Goal: Information Seeking & Learning: Find specific fact

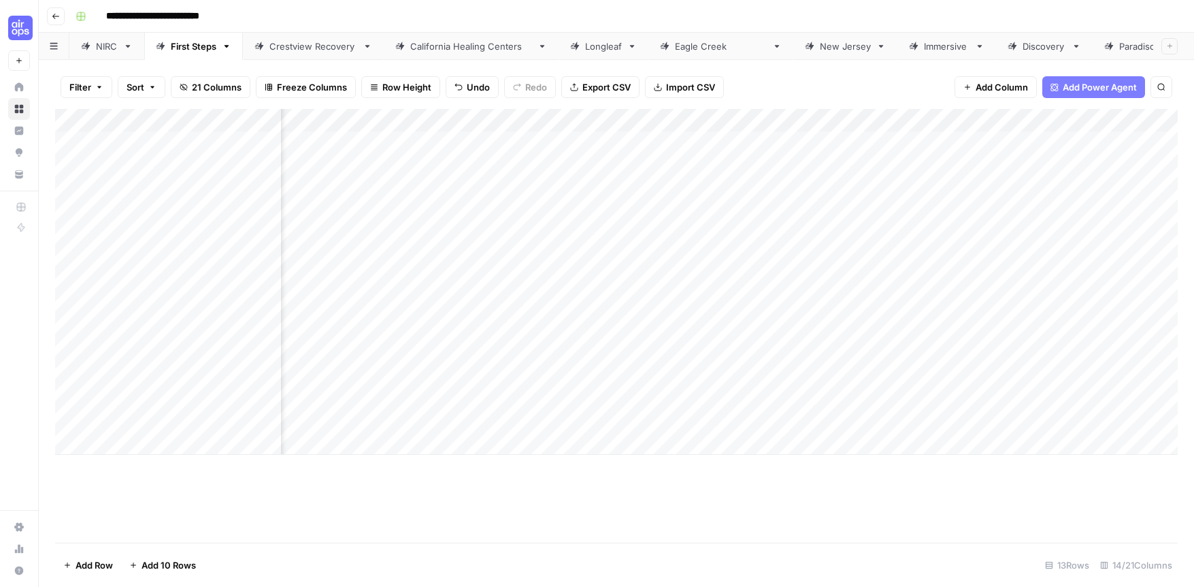
scroll to position [0, 510]
click at [943, 372] on div "Add Column" at bounding box center [616, 282] width 1123 height 346
click at [964, 397] on div "Add Column" at bounding box center [616, 282] width 1123 height 346
click at [976, 421] on div "Add Column" at bounding box center [616, 282] width 1123 height 346
click at [1098, 396] on div "Add Column" at bounding box center [616, 282] width 1123 height 346
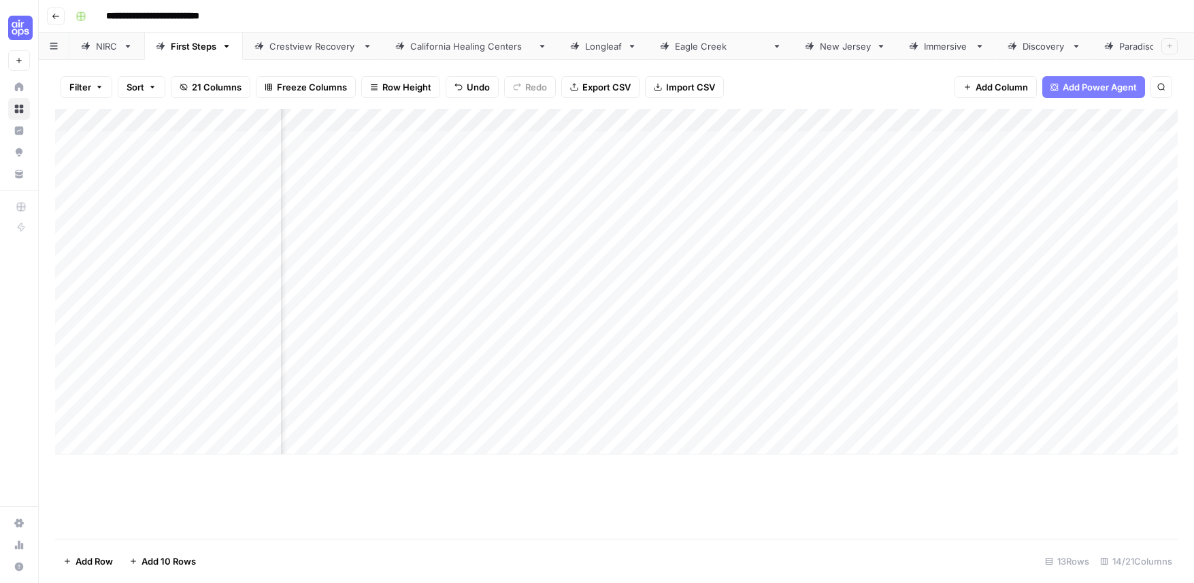
scroll to position [0, 1015]
click at [992, 374] on div "Add Column" at bounding box center [616, 282] width 1123 height 346
click at [995, 397] on div "Add Column" at bounding box center [616, 282] width 1123 height 346
click at [994, 419] on div "Add Column" at bounding box center [616, 282] width 1123 height 346
click at [1163, 373] on div "Add Column" at bounding box center [616, 282] width 1123 height 346
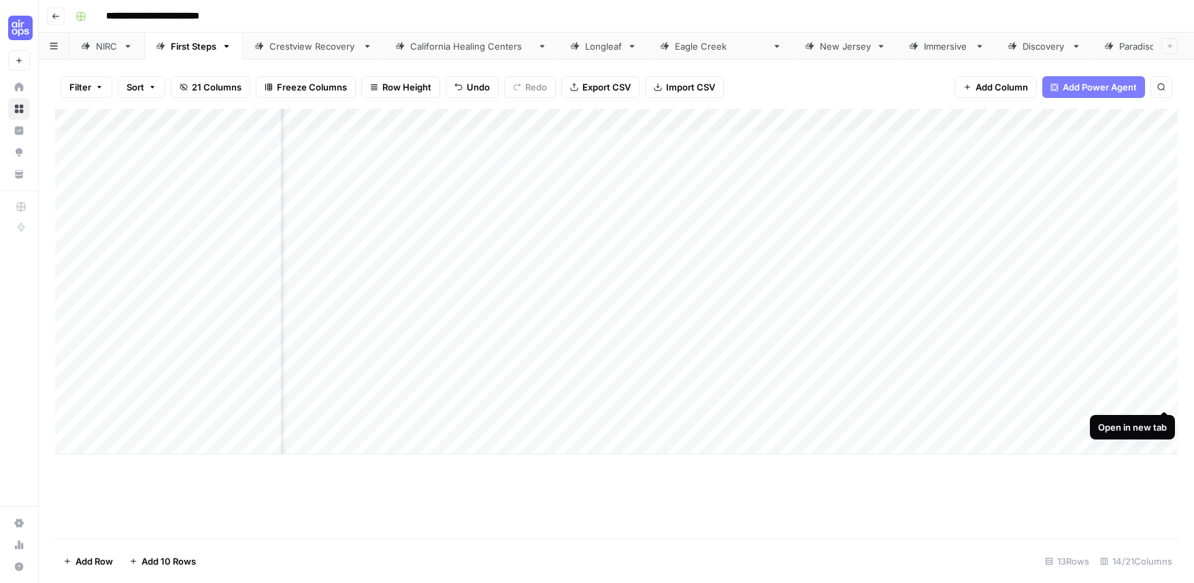
click at [1164, 398] on div "Add Column" at bounding box center [616, 282] width 1123 height 346
click at [1164, 421] on div "Add Column" at bounding box center [616, 282] width 1123 height 346
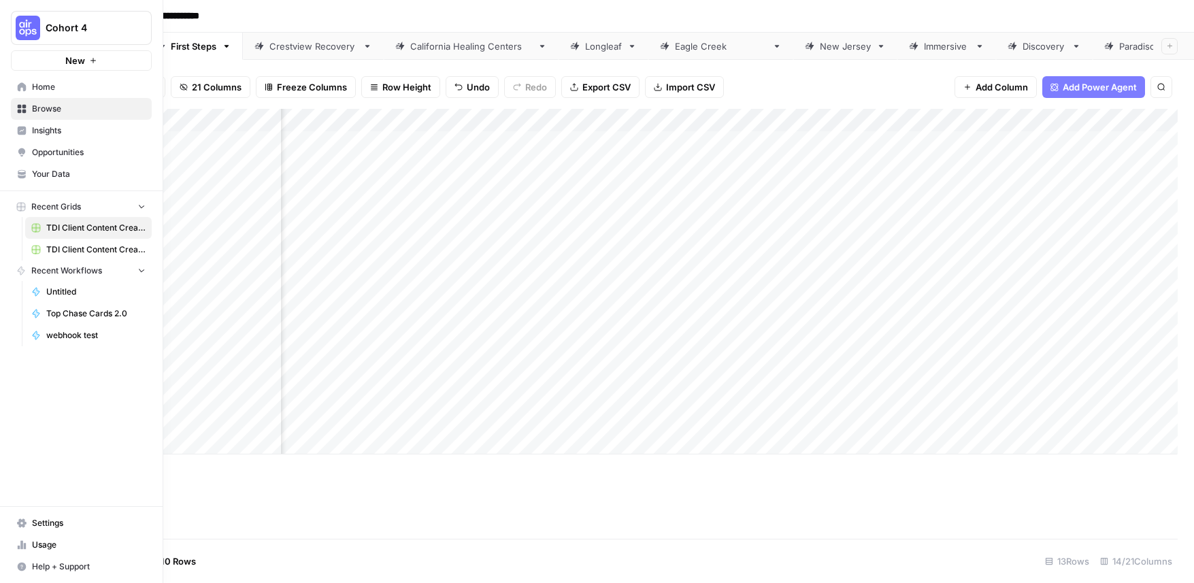
click at [27, 33] on img "Workspace: Cohort 4" at bounding box center [28, 28] width 24 height 24
click at [81, 148] on span "TDI Content Team" at bounding box center [132, 146] width 180 height 14
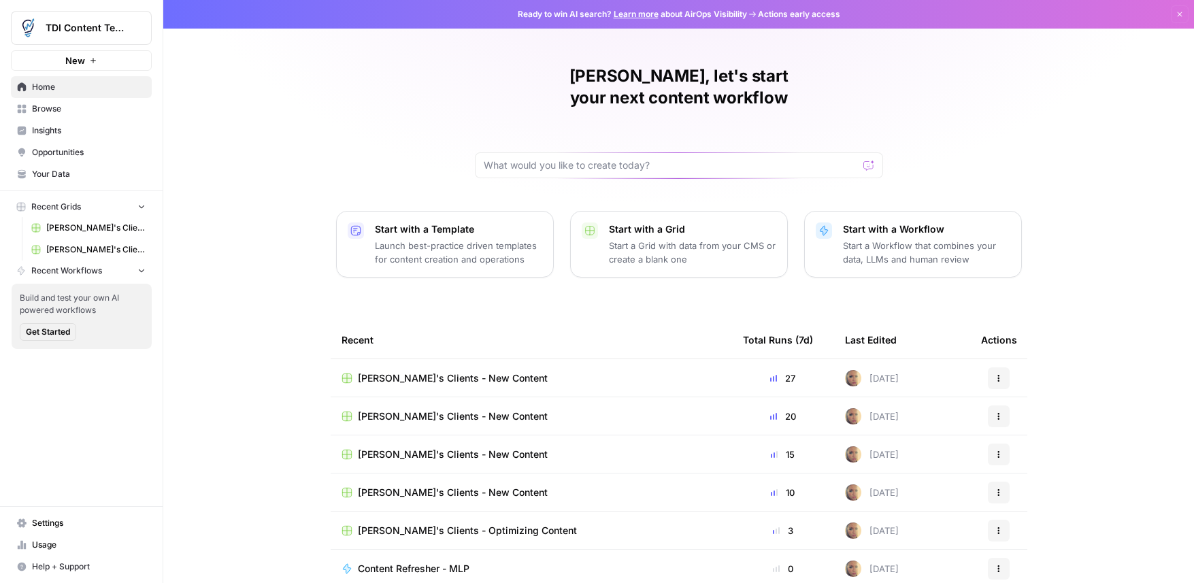
click at [84, 542] on span "Usage" at bounding box center [89, 545] width 114 height 12
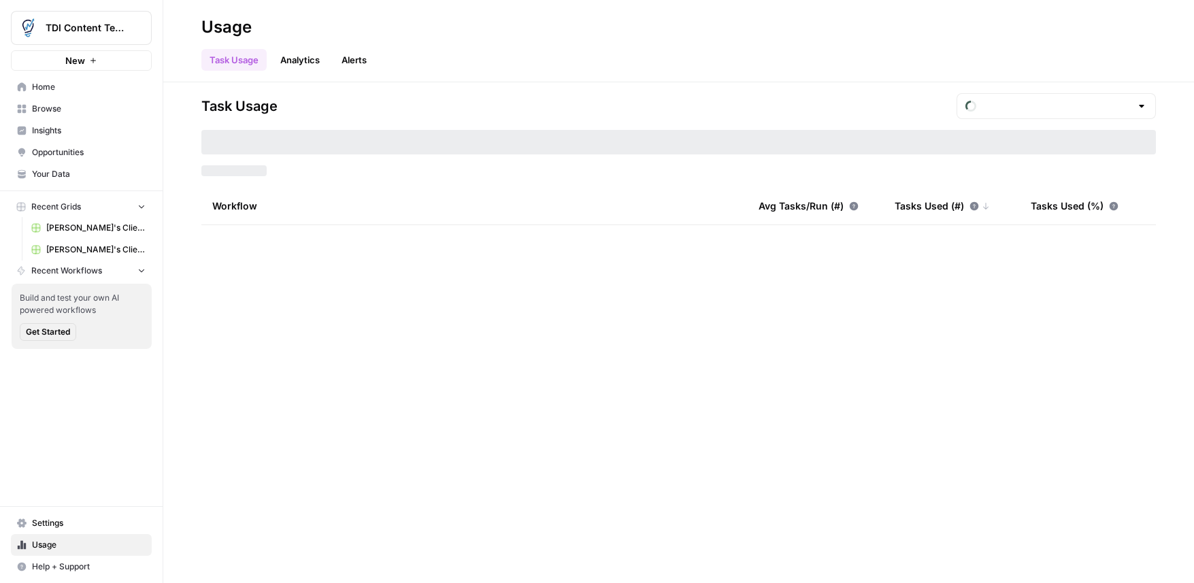
type input "September Tasks"
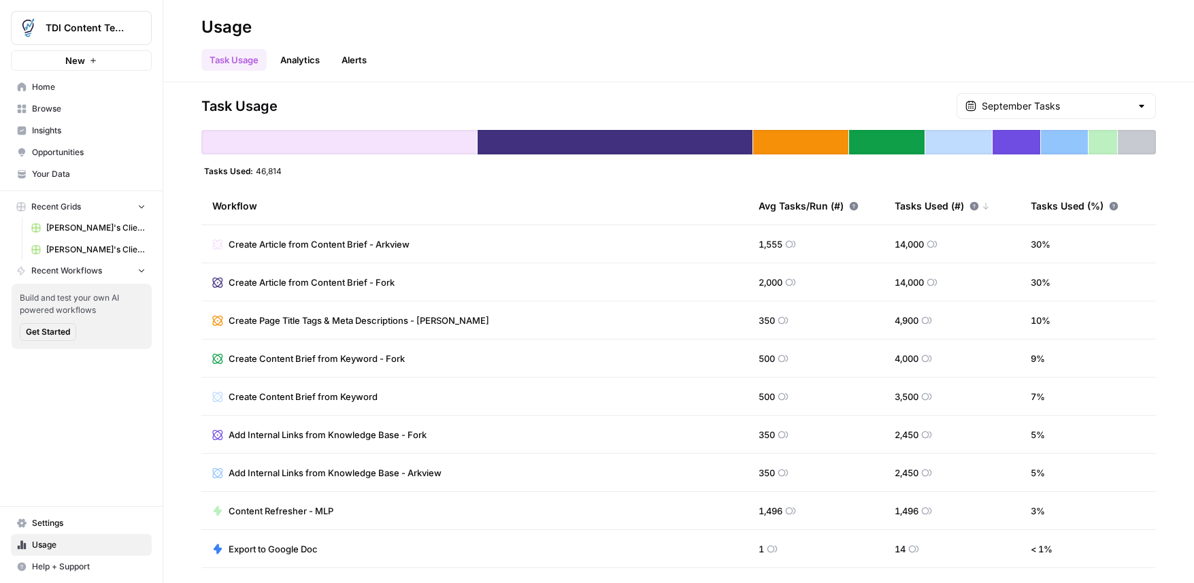
click at [76, 229] on span "[PERSON_NAME]'s Clients - New Content" at bounding box center [95, 228] width 99 height 12
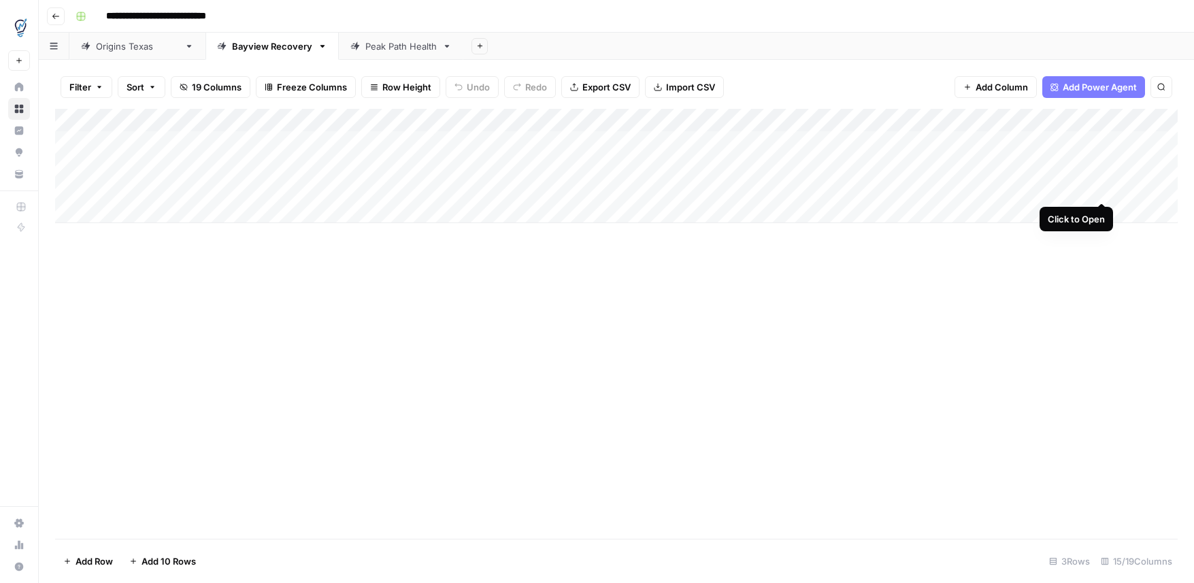
click at [1102, 189] on div "Add Column" at bounding box center [616, 166] width 1123 height 114
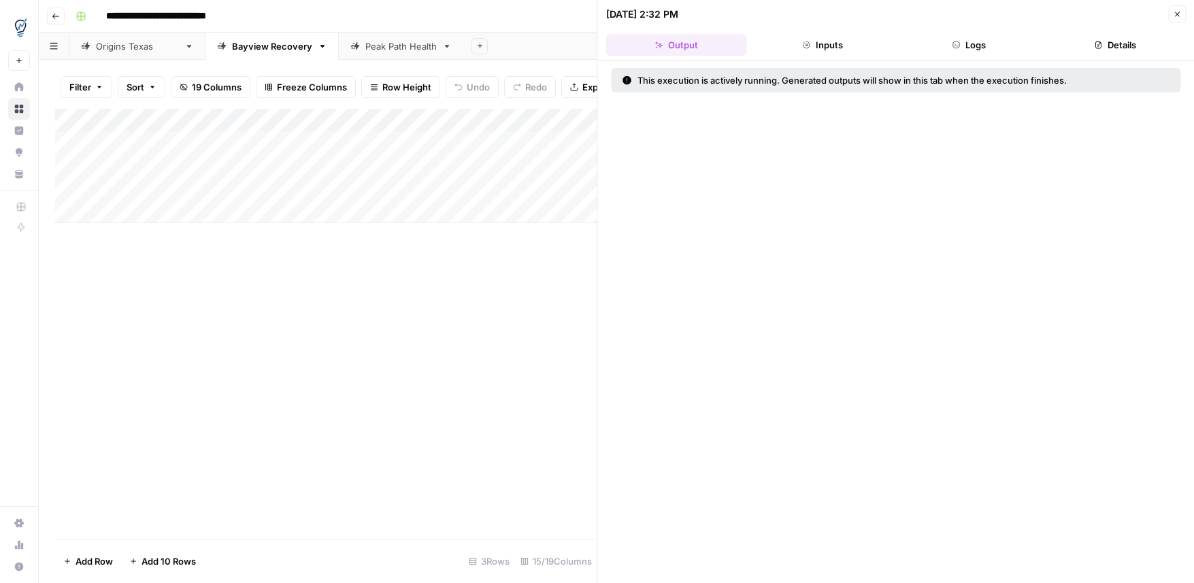
click at [834, 46] on button "Inputs" at bounding box center [823, 45] width 141 height 22
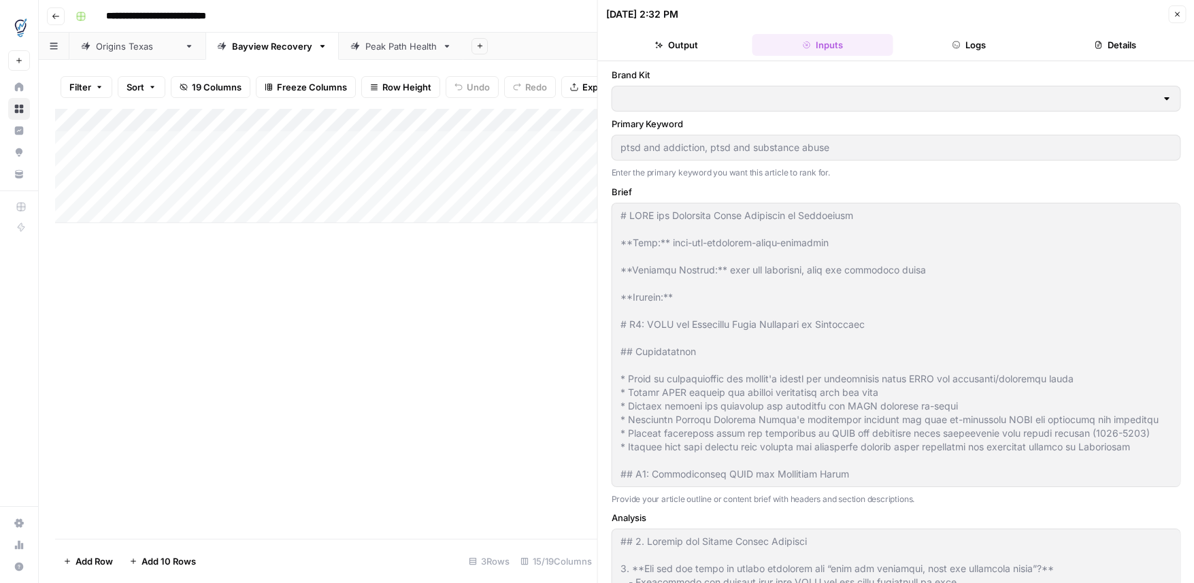
type input "[GEOGRAPHIC_DATA]"
click at [973, 54] on button "Logs" at bounding box center [969, 45] width 141 height 22
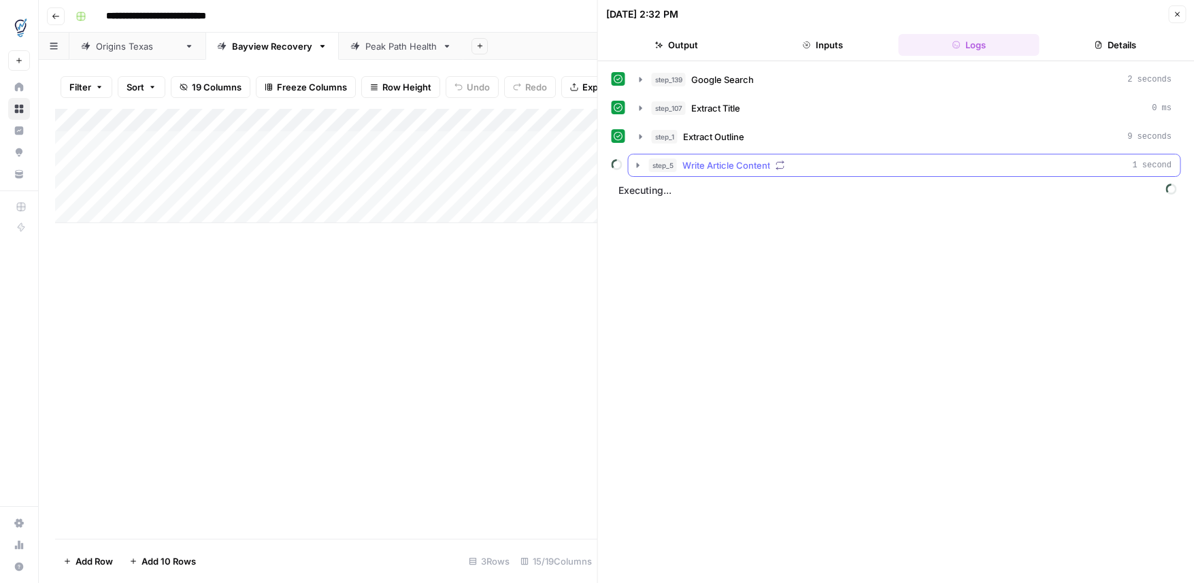
click at [638, 165] on icon "button" at bounding box center [638, 165] width 3 height 5
click at [665, 195] on icon "button" at bounding box center [666, 193] width 3 height 5
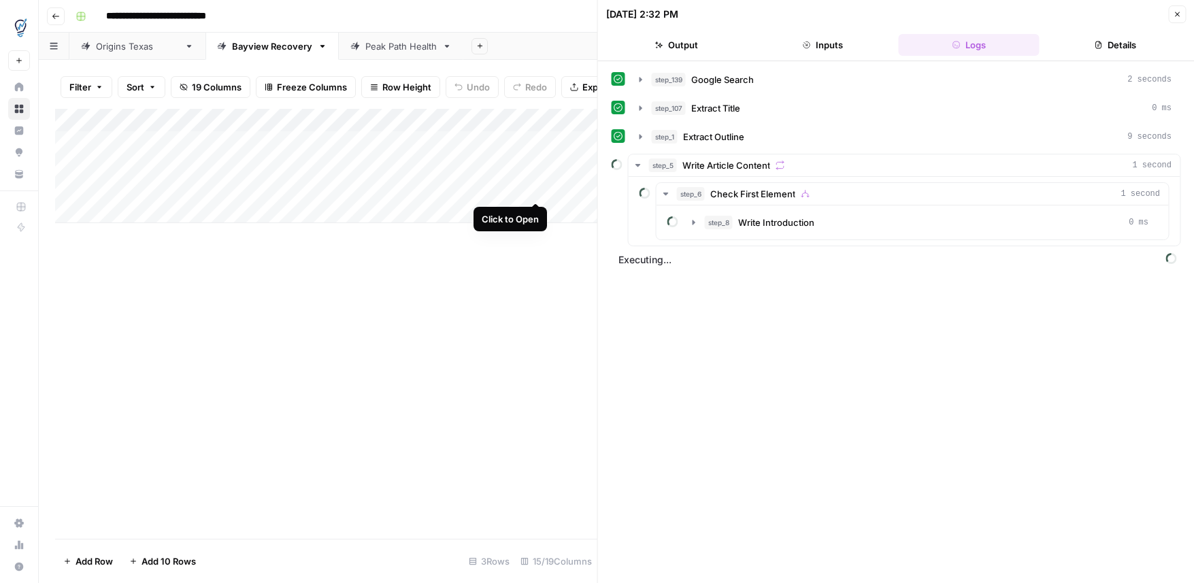
click at [537, 188] on div "Add Column" at bounding box center [326, 166] width 542 height 114
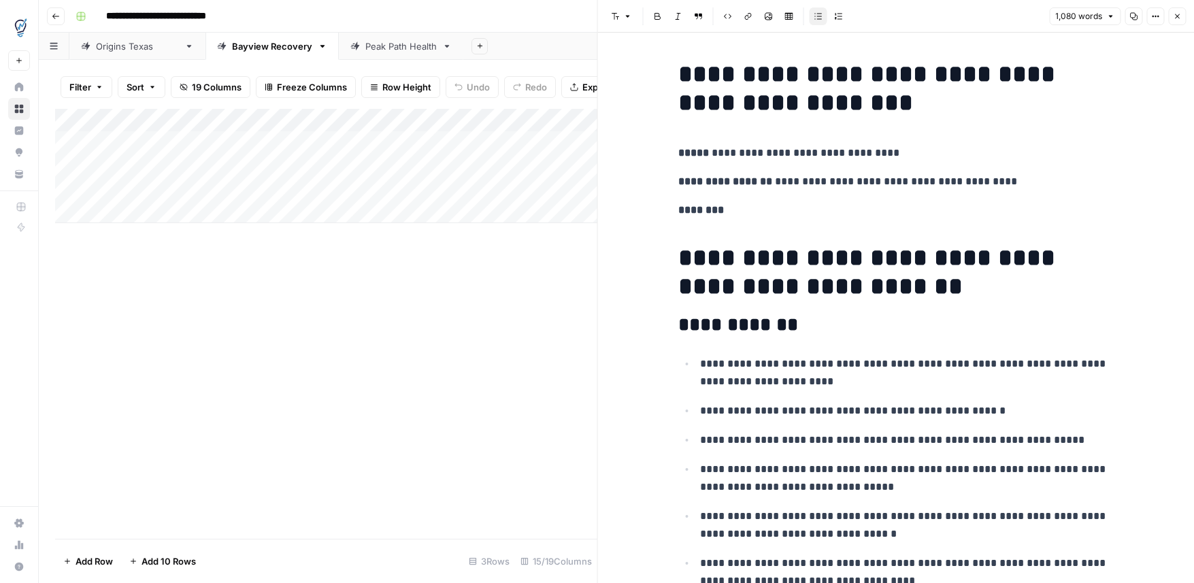
drag, startPoint x: 887, startPoint y: 228, endPoint x: 902, endPoint y: 231, distance: 15.4
click at [887, 252] on h1 "**********" at bounding box center [895, 272] width 435 height 57
click at [904, 282] on h1 "**********" at bounding box center [895, 272] width 435 height 57
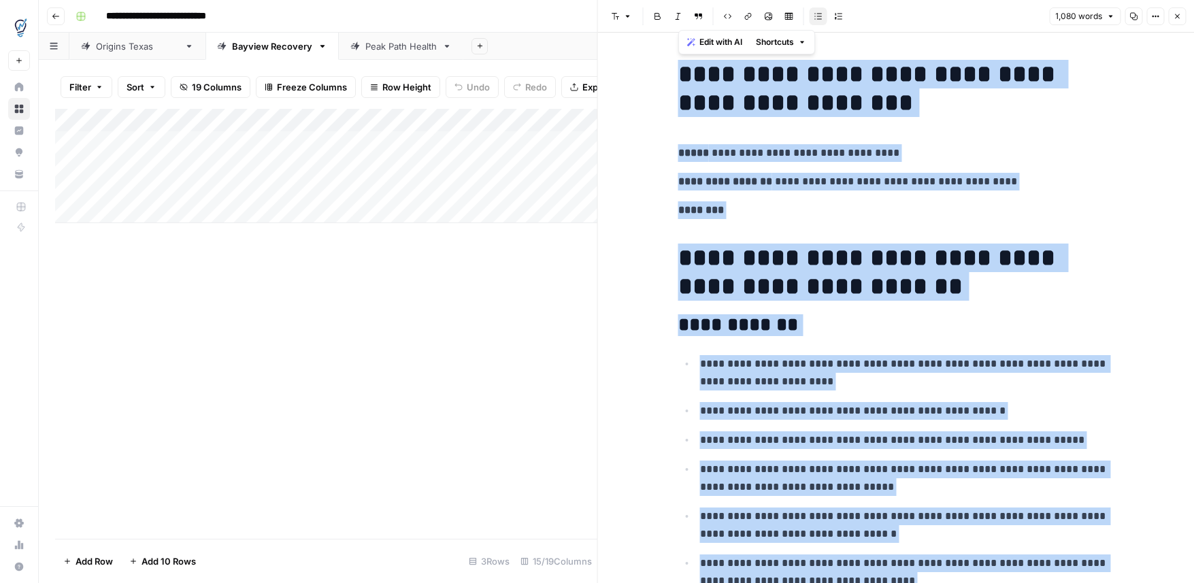
copy div "**********"
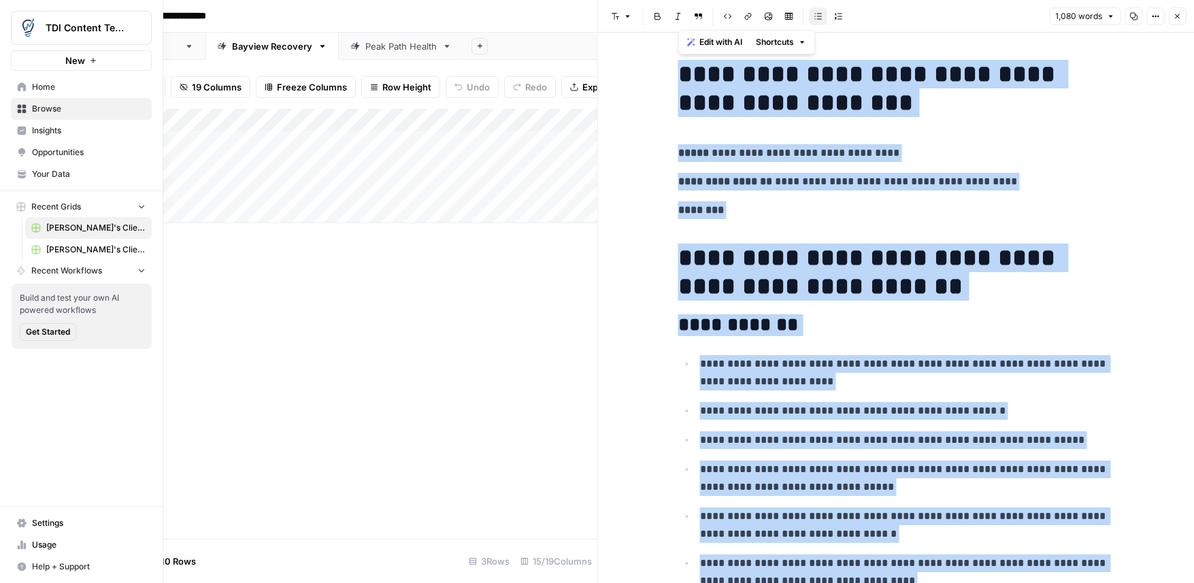
click at [38, 176] on span "Your Data" at bounding box center [89, 174] width 114 height 12
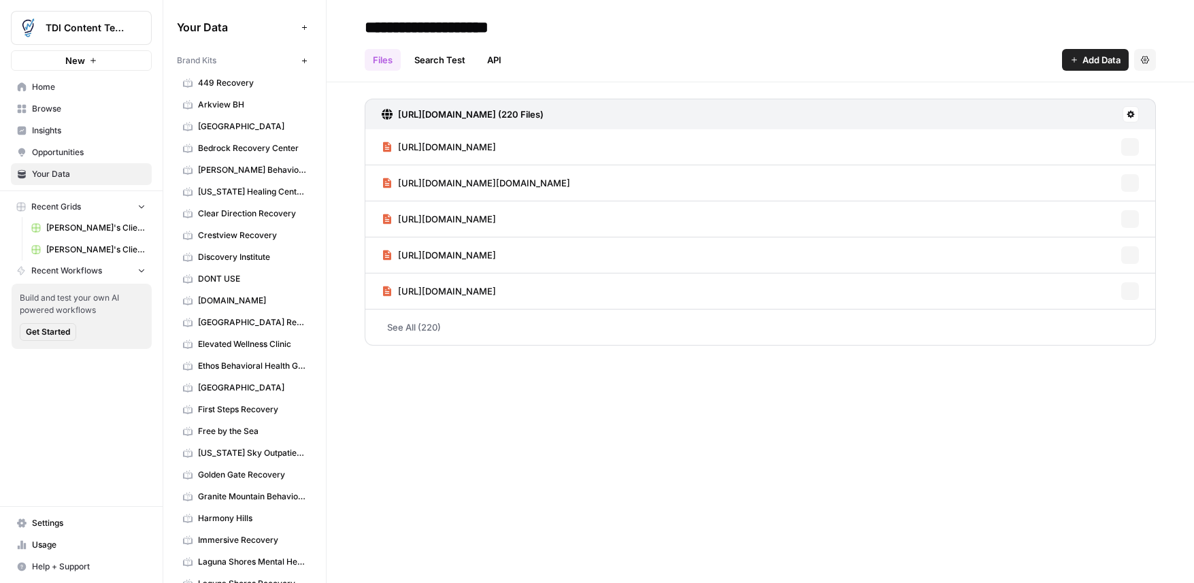
click at [235, 128] on span "[GEOGRAPHIC_DATA]" at bounding box center [252, 126] width 108 height 12
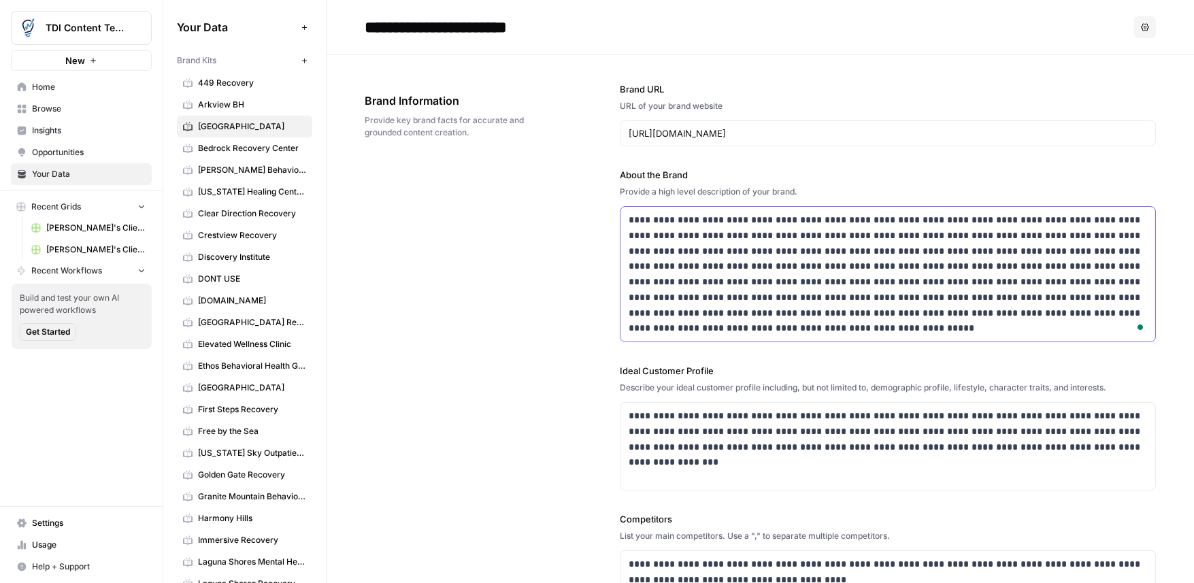
drag, startPoint x: 771, startPoint y: 340, endPoint x: 619, endPoint y: 214, distance: 196.7
click at [620, 214] on div "**********" at bounding box center [888, 274] width 536 height 136
click at [873, 130] on input "[URL][DOMAIN_NAME]" at bounding box center [888, 134] width 518 height 14
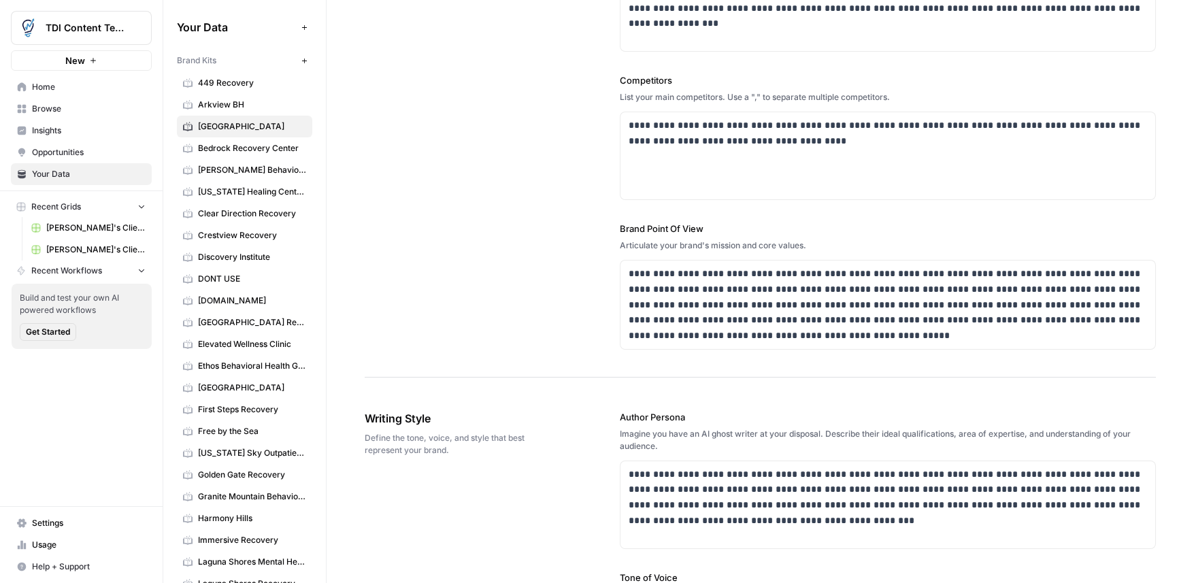
scroll to position [442, 0]
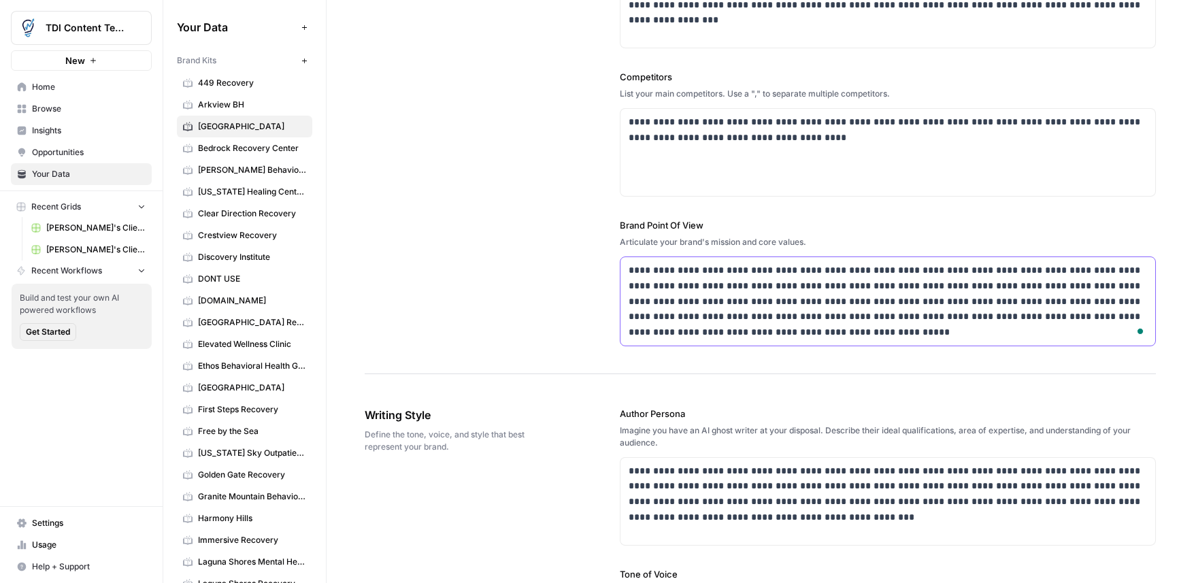
drag, startPoint x: 692, startPoint y: 336, endPoint x: 527, endPoint y: 261, distance: 181.5
click at [83, 224] on span "[PERSON_NAME]'s Clients - New Content" at bounding box center [95, 228] width 99 height 12
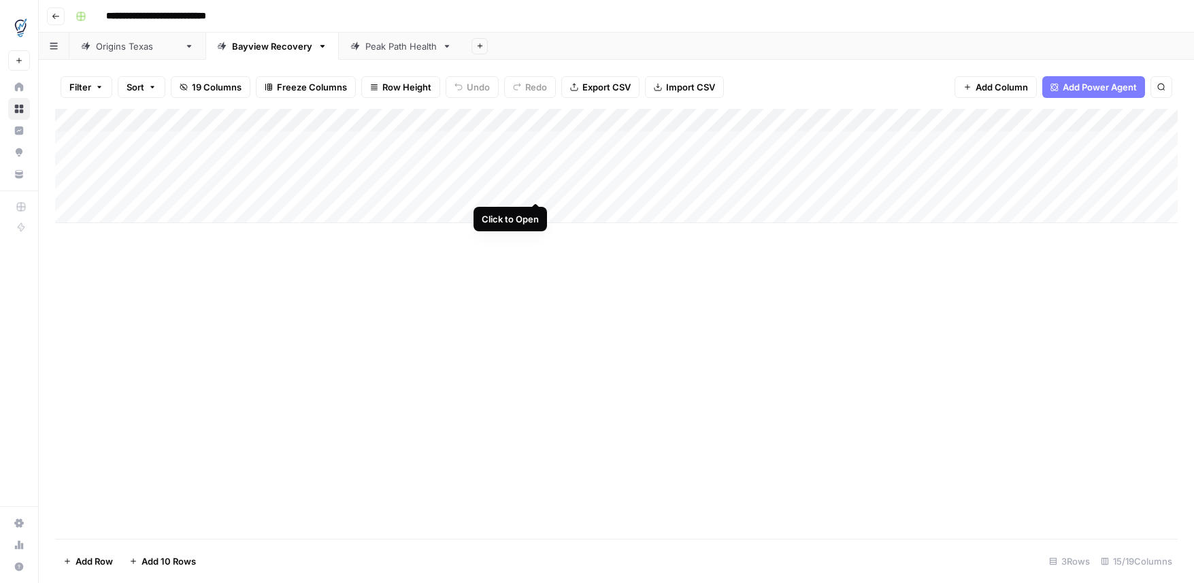
click at [535, 188] on div "Add Column" at bounding box center [616, 166] width 1123 height 114
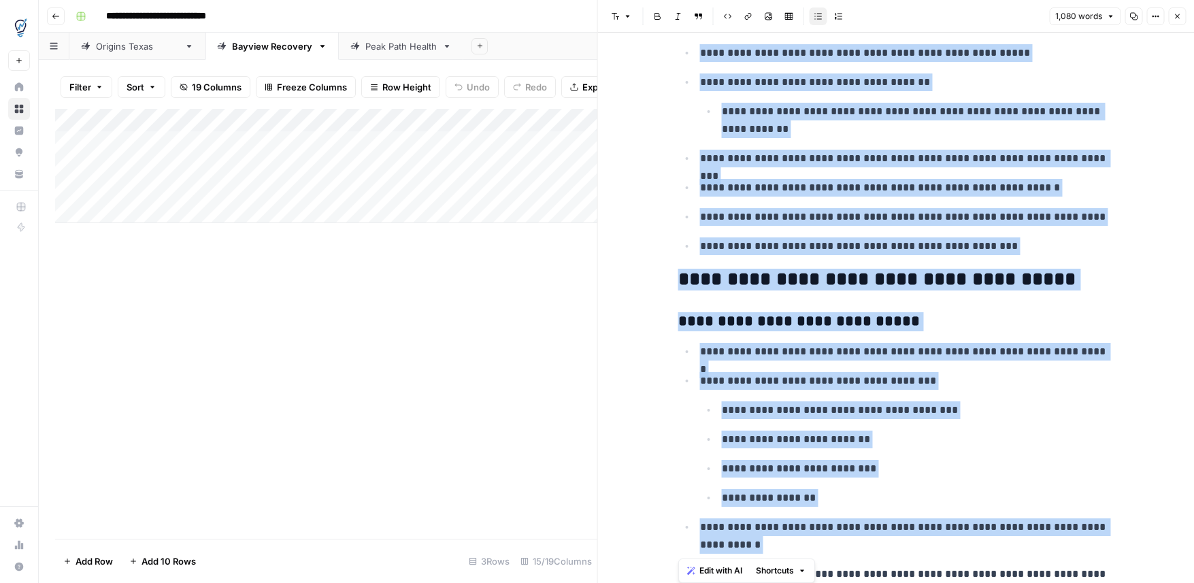
drag, startPoint x: 674, startPoint y: 67, endPoint x: 785, endPoint y: 614, distance: 559.0
click at [785, 582] on html "**********" at bounding box center [597, 291] width 1194 height 583
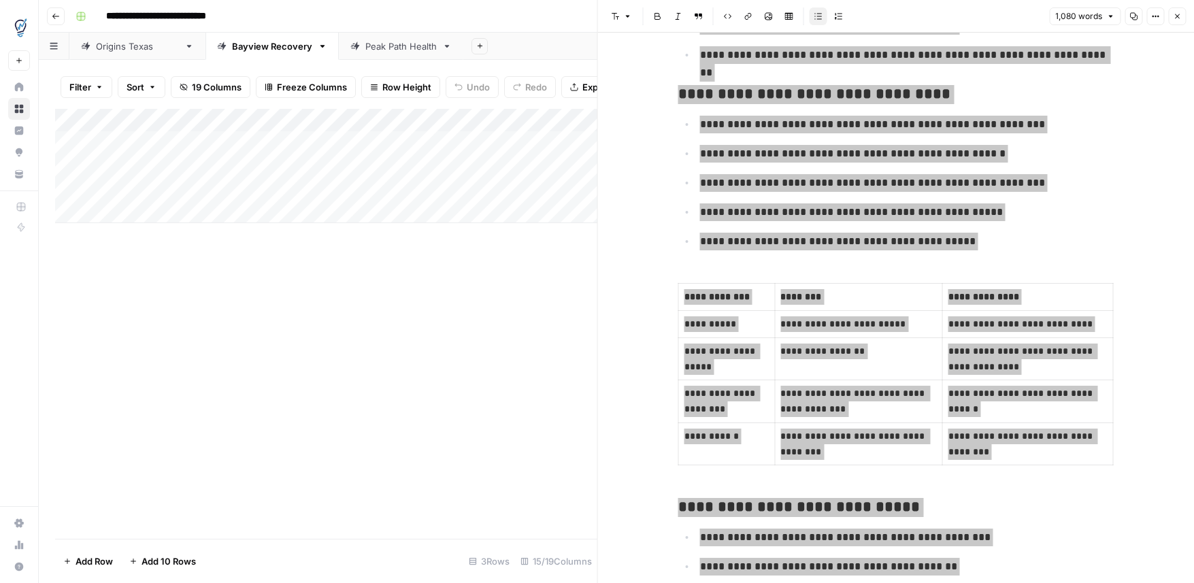
scroll to position [2054, 0]
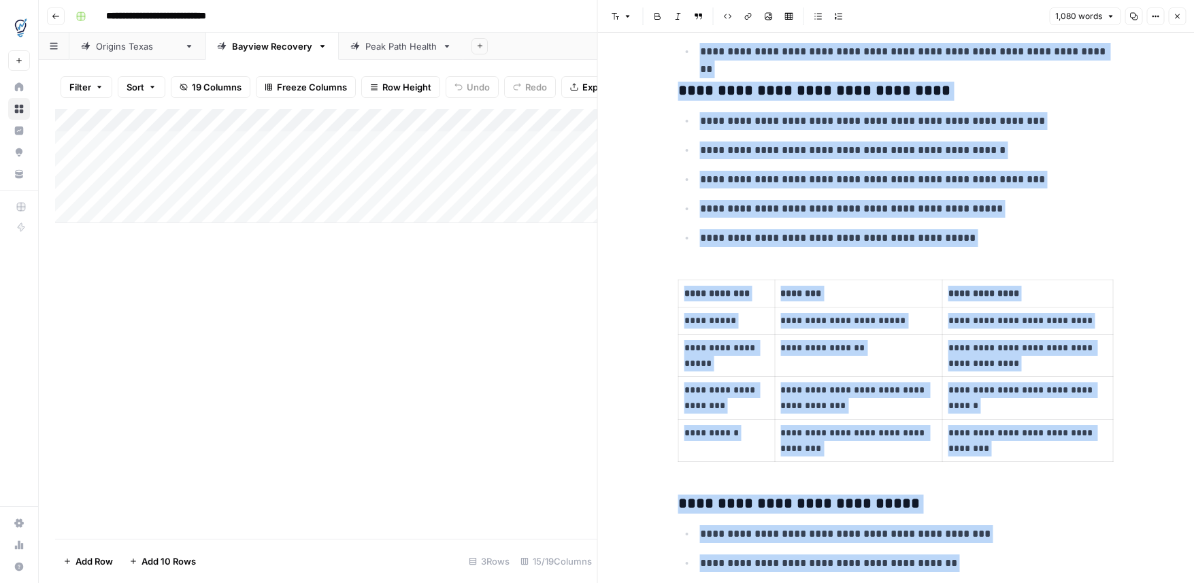
drag, startPoint x: 1181, startPoint y: 18, endPoint x: 1187, endPoint y: 24, distance: 8.7
click at [1182, 18] on button "Close" at bounding box center [1177, 16] width 18 height 18
